Goal: Information Seeking & Learning: Learn about a topic

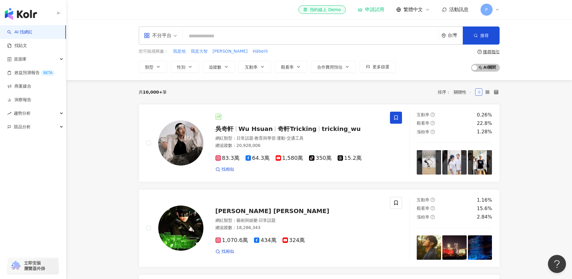
click at [247, 36] on input "search" at bounding box center [311, 35] width 251 height 11
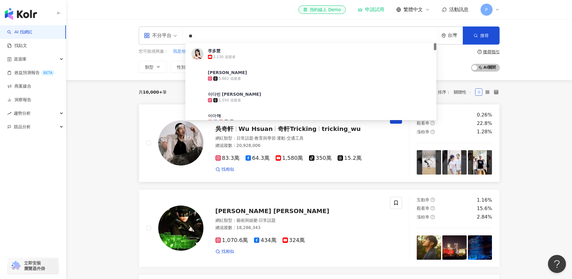
type input "*"
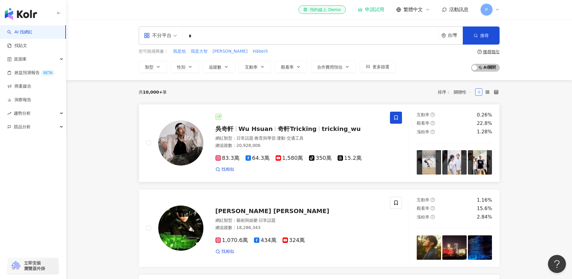
type input "*"
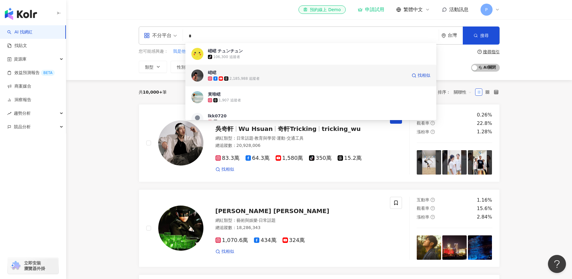
click at [251, 70] on span "峮峮" at bounding box center [307, 73] width 199 height 6
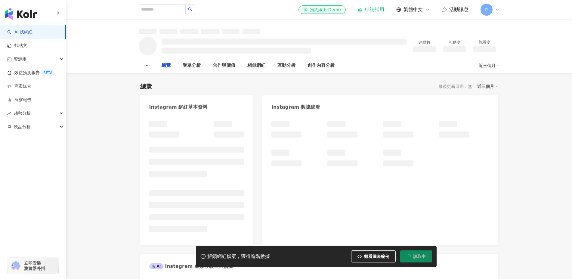
click at [493, 10] on span "P" at bounding box center [487, 10] width 12 height 12
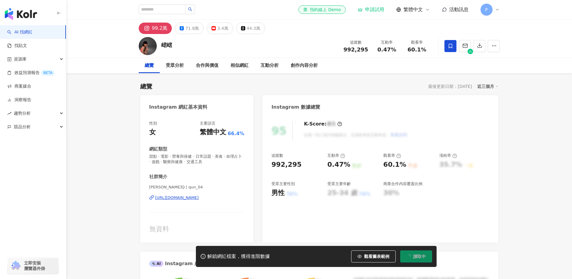
click at [498, 8] on icon at bounding box center [497, 9] width 5 height 5
click at [483, 5] on span "P" at bounding box center [487, 10] width 12 height 12
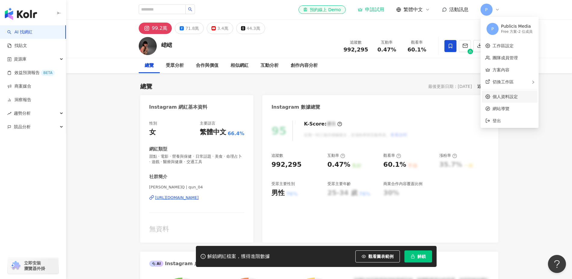
click at [518, 97] on link "個人資料設定" at bounding box center [505, 96] width 25 height 5
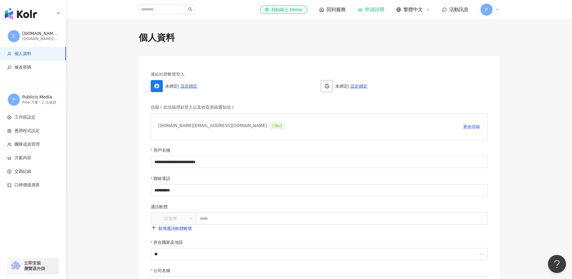
click at [42, 101] on div "Free 方案 - 2 位成員" at bounding box center [40, 102] width 36 height 5
click at [13, 96] on span "P" at bounding box center [14, 99] width 2 height 7
click at [38, 158] on span "方案內容" at bounding box center [34, 158] width 54 height 6
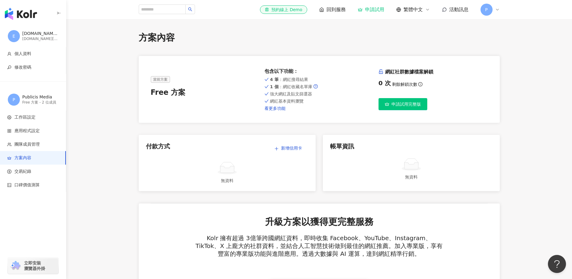
click at [275, 109] on link "看更多功能" at bounding box center [319, 108] width 109 height 5
